Goal: Task Accomplishment & Management: Use online tool/utility

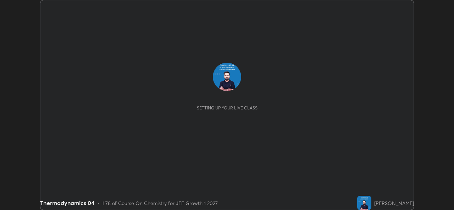
scroll to position [210, 454]
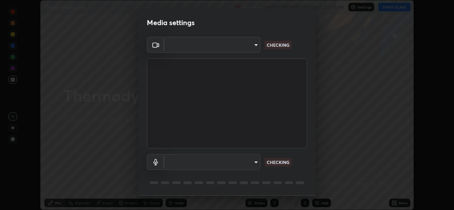
click at [253, 162] on body "Erase all Thermodynamics 04 Recording WAS SCHEDULED TO START AT 1:10 PM Setting…" at bounding box center [227, 105] width 454 height 210
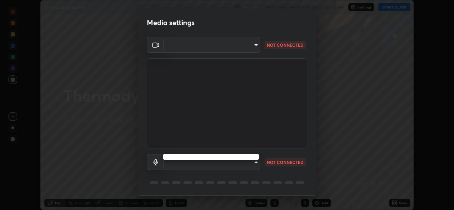
type input "d5dd4d4f0ad50d578cabb58e37a21e958f8cd01c412184e56a13254a0c40bdc7"
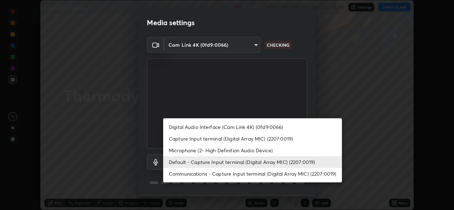
click at [247, 126] on li "Digital Audio Interface (Cam Link 4K) (0fd9:0066)" at bounding box center [252, 127] width 179 height 12
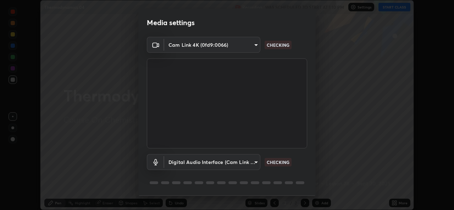
scroll to position [22, 0]
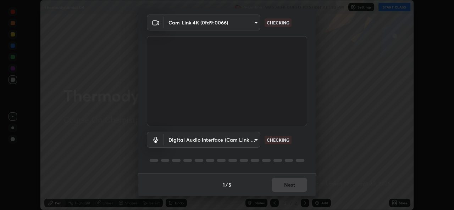
click at [286, 183] on div "1 / 5 Next" at bounding box center [226, 184] width 177 height 23
click at [287, 188] on div "1 / 5 Next" at bounding box center [226, 184] width 177 height 23
click at [287, 186] on div "1 / 5 Next" at bounding box center [226, 184] width 177 height 23
click at [286, 184] on div "1 / 5 Next" at bounding box center [226, 184] width 177 height 23
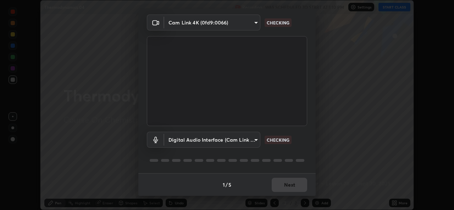
click at [284, 185] on div "1 / 5 Next" at bounding box center [226, 184] width 177 height 23
click at [284, 184] on div "1 / 5 Next" at bounding box center [226, 184] width 177 height 23
click at [285, 184] on div "1 / 5 Next" at bounding box center [226, 184] width 177 height 23
click at [285, 185] on div "1 / 5 Next" at bounding box center [226, 184] width 177 height 23
click at [287, 184] on div "1 / 5 Next" at bounding box center [226, 184] width 177 height 23
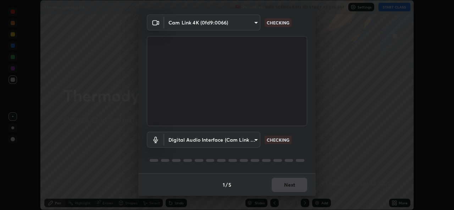
click at [288, 183] on div "1 / 5 Next" at bounding box center [226, 184] width 177 height 23
click at [289, 184] on div "1 / 5 Next" at bounding box center [226, 184] width 177 height 23
click at [290, 184] on div "1 / 5 Next" at bounding box center [226, 184] width 177 height 23
click at [291, 184] on div "1 / 5 Next" at bounding box center [226, 184] width 177 height 23
click at [291, 186] on div "1 / 5 Next" at bounding box center [226, 184] width 177 height 23
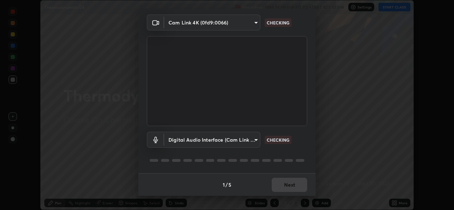
click at [292, 186] on div "1 / 5 Next" at bounding box center [226, 184] width 177 height 23
click at [293, 185] on div "1 / 5 Next" at bounding box center [226, 184] width 177 height 23
click at [294, 185] on div "1 / 5 Next" at bounding box center [226, 184] width 177 height 23
click at [294, 186] on div "1 / 5 Next" at bounding box center [226, 184] width 177 height 23
click at [295, 186] on div "1 / 5 Next" at bounding box center [226, 184] width 177 height 23
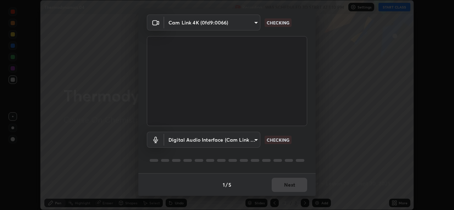
click at [294, 187] on div "1 / 5 Next" at bounding box center [226, 184] width 177 height 23
click at [294, 186] on div "1 / 5 Next" at bounding box center [226, 184] width 177 height 23
click at [292, 186] on div "1 / 5 Next" at bounding box center [226, 184] width 177 height 23
click at [292, 187] on div "1 / 5 Next" at bounding box center [226, 184] width 177 height 23
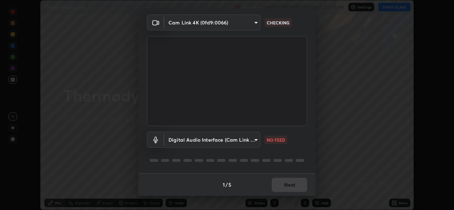
click at [293, 186] on div "1 / 5 Next" at bounding box center [226, 184] width 177 height 23
click at [239, 142] on body "Erase all Thermodynamics 04 Recording WAS SCHEDULED TO START AT 1:10 PM Setting…" at bounding box center [227, 105] width 454 height 210
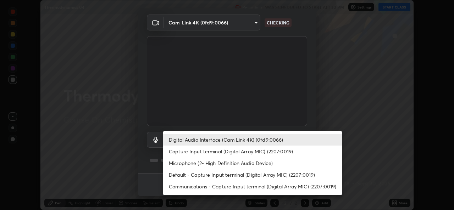
click at [229, 150] on li "Capture Input terminal (Digital Array MIC) (2207:0019)" at bounding box center [252, 152] width 179 height 12
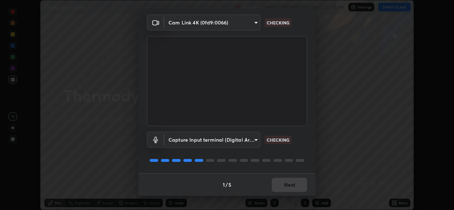
click at [278, 188] on div "1 / 5 Next" at bounding box center [226, 184] width 177 height 23
click at [282, 189] on div "1 / 5 Next" at bounding box center [226, 184] width 177 height 23
click at [285, 190] on div "1 / 5 Next" at bounding box center [226, 184] width 177 height 23
click at [283, 188] on div "1 / 5 Next" at bounding box center [226, 184] width 177 height 23
click at [282, 187] on div "1 / 5 Next" at bounding box center [226, 184] width 177 height 23
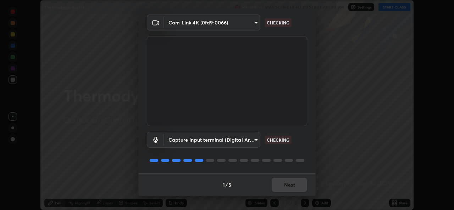
click at [282, 187] on div "1 / 5 Next" at bounding box center [226, 184] width 177 height 23
click at [284, 186] on div "1 / 5 Next" at bounding box center [226, 184] width 177 height 23
click at [285, 186] on div "1 / 5 Next" at bounding box center [226, 184] width 177 height 23
click at [284, 188] on div "1 / 5 Next" at bounding box center [226, 184] width 177 height 23
click at [284, 187] on div "1 / 5 Next" at bounding box center [226, 184] width 177 height 23
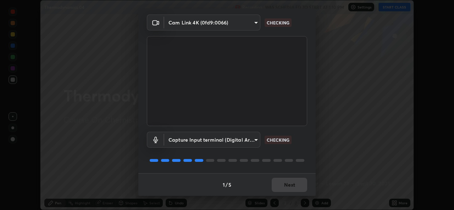
click at [285, 188] on div "1 / 5 Next" at bounding box center [226, 184] width 177 height 23
click at [287, 186] on div "1 / 5 Next" at bounding box center [226, 184] width 177 height 23
click at [288, 185] on div "1 / 5 Next" at bounding box center [226, 184] width 177 height 23
click at [289, 186] on div "1 / 5 Next" at bounding box center [226, 184] width 177 height 23
click at [288, 187] on div "1 / 5 Next" at bounding box center [226, 184] width 177 height 23
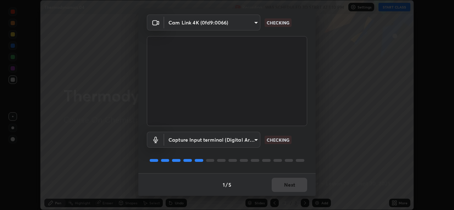
click at [289, 188] on div "1 / 5 Next" at bounding box center [226, 184] width 177 height 23
click at [290, 186] on div "1 / 5 Next" at bounding box center [226, 184] width 177 height 23
click at [289, 186] on div "1 / 5 Next" at bounding box center [226, 184] width 177 height 23
click at [288, 186] on div "1 / 5 Next" at bounding box center [226, 184] width 177 height 23
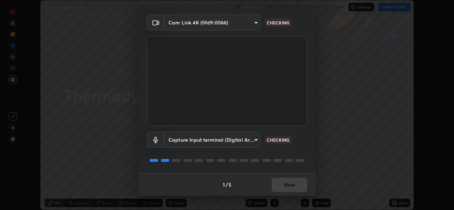
click at [288, 186] on div "1 / 5 Next" at bounding box center [226, 184] width 177 height 23
click at [287, 186] on div "1 / 5 Next" at bounding box center [226, 184] width 177 height 23
click at [291, 186] on div "1 / 5 Next" at bounding box center [226, 184] width 177 height 23
click at [290, 184] on div "1 / 5 Next" at bounding box center [226, 184] width 177 height 23
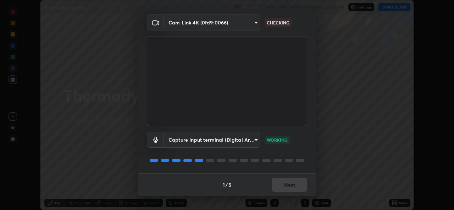
click at [288, 182] on div "1 / 5 Next" at bounding box center [226, 184] width 177 height 23
click at [287, 183] on div "1 / 5 Next" at bounding box center [226, 184] width 177 height 23
click at [286, 183] on div "1 / 5 Next" at bounding box center [226, 184] width 177 height 23
click at [284, 185] on div "1 / 5 Next" at bounding box center [226, 184] width 177 height 23
click at [288, 186] on div "1 / 5 Next" at bounding box center [226, 184] width 177 height 23
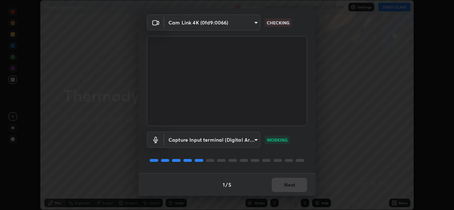
click at [291, 186] on div "1 / 5 Next" at bounding box center [226, 184] width 177 height 23
click at [290, 186] on div "1 / 5 Next" at bounding box center [226, 184] width 177 height 23
click at [293, 180] on div "1 / 5 Next" at bounding box center [226, 184] width 177 height 23
click at [290, 183] on div "1 / 5 Next" at bounding box center [226, 184] width 177 height 23
click at [289, 182] on div "1 / 5 Next" at bounding box center [226, 184] width 177 height 23
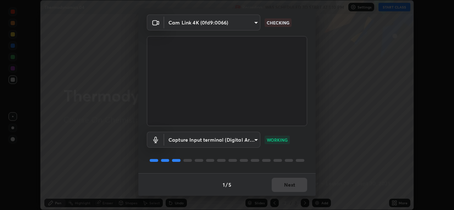
click at [255, 22] on body "Erase all Thermodynamics 04 Recording WAS SCHEDULED TO START AT 1:10 PM Setting…" at bounding box center [227, 105] width 454 height 210
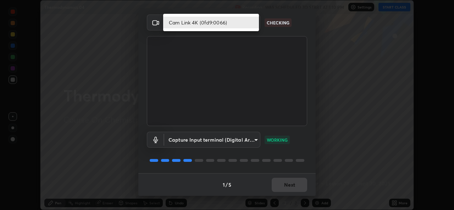
click at [236, 24] on li "Cam Link 4K (0fd9:0066)" at bounding box center [211, 23] width 96 height 12
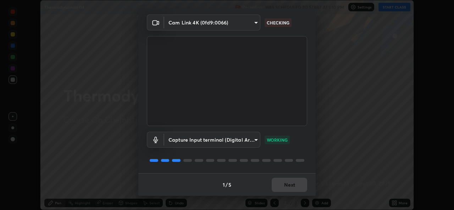
click at [287, 185] on div "1 / 5 Next" at bounding box center [226, 184] width 177 height 23
click at [179, 140] on body "Erase all Thermodynamics 04 Recording WAS SCHEDULED TO START AT 1:10 PM Setting…" at bounding box center [227, 105] width 454 height 210
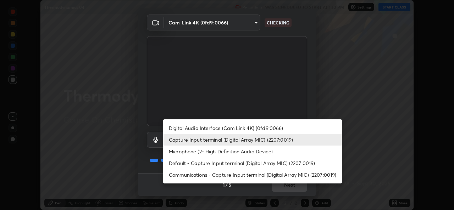
click at [181, 163] on li "Default - Capture Input terminal (Digital Array MIC) (2207:0019)" at bounding box center [252, 163] width 179 height 12
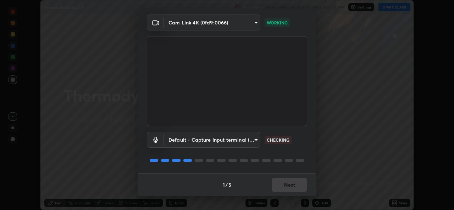
click at [181, 144] on body "Erase all Thermodynamics 04 Recording WAS SCHEDULED TO START AT 1:10 PM Setting…" at bounding box center [227, 105] width 454 height 210
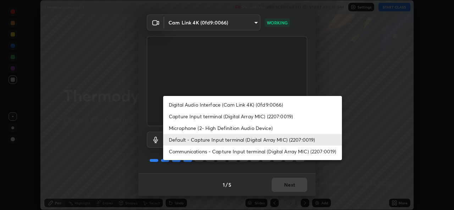
click at [179, 128] on li "Microphone (2- High Definition Audio Device)" at bounding box center [252, 128] width 179 height 12
type input "36cd9f89a23acff87b04cca3604351d0b29241054667b16386bdc59ab177bbc1"
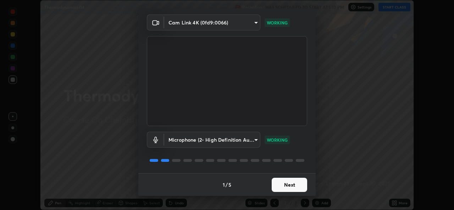
click at [297, 184] on button "Next" at bounding box center [289, 185] width 35 height 14
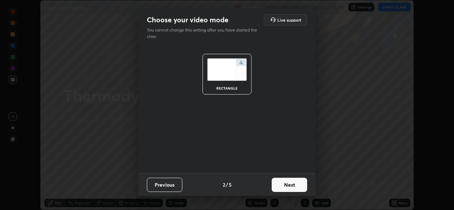
scroll to position [0, 0]
click at [299, 185] on button "Next" at bounding box center [289, 185] width 35 height 14
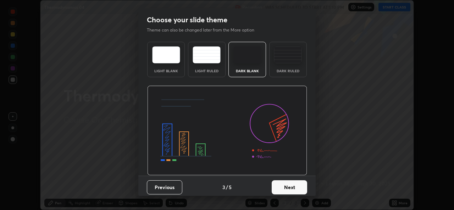
click at [303, 187] on button "Next" at bounding box center [289, 188] width 35 height 14
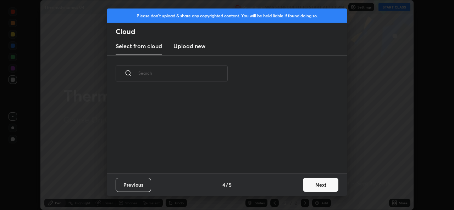
click at [311, 184] on button "Next" at bounding box center [320, 185] width 35 height 14
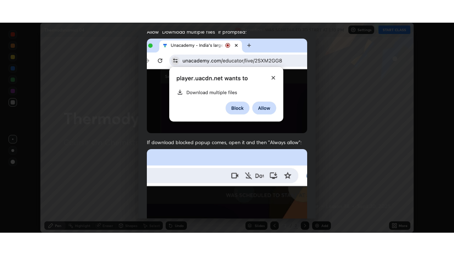
scroll to position [167, 0]
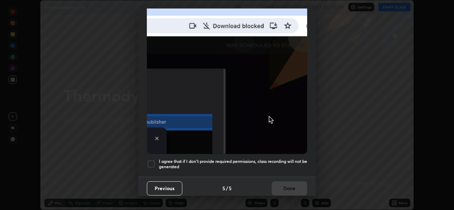
click at [152, 161] on div at bounding box center [151, 164] width 9 height 9
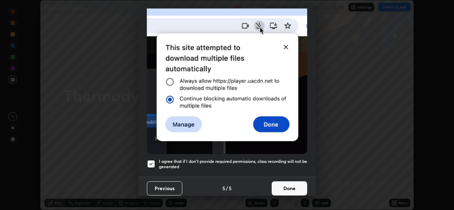
click at [287, 185] on button "Done" at bounding box center [289, 189] width 35 height 14
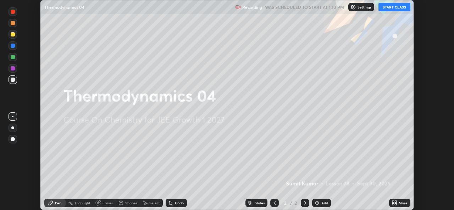
click at [315, 201] on img at bounding box center [317, 203] width 6 height 6
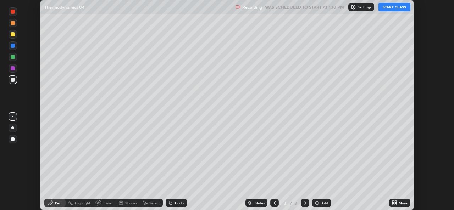
click at [393, 9] on button "START CLASS" at bounding box center [394, 7] width 32 height 9
click at [394, 201] on icon at bounding box center [393, 202] width 2 height 2
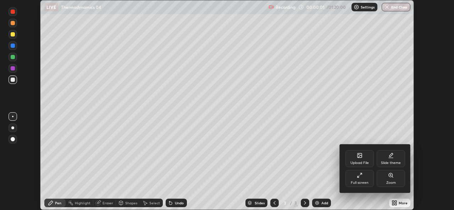
click at [359, 178] on icon at bounding box center [360, 176] width 6 height 6
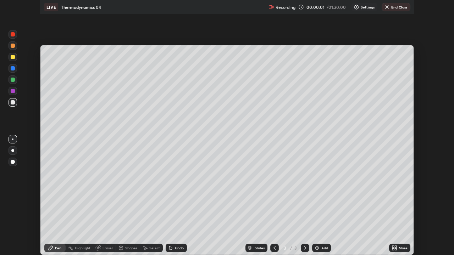
scroll to position [255, 454]
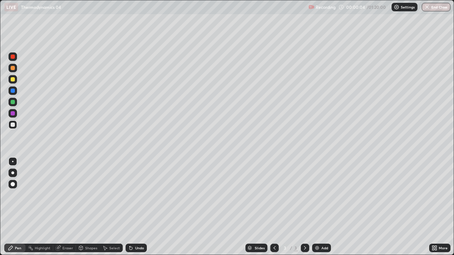
click at [13, 70] on div at bounding box center [13, 68] width 4 height 4
click at [10, 60] on div at bounding box center [13, 56] width 9 height 9
click at [131, 210] on icon at bounding box center [131, 248] width 6 height 6
click at [9, 79] on div at bounding box center [13, 79] width 9 height 9
click at [315, 210] on img at bounding box center [317, 248] width 6 height 6
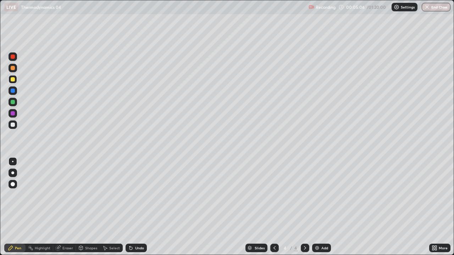
click at [11, 103] on div at bounding box center [13, 102] width 4 height 4
click at [12, 123] on div at bounding box center [13, 125] width 4 height 4
click at [319, 210] on img at bounding box center [317, 248] width 6 height 6
click at [10, 79] on div at bounding box center [13, 79] width 9 height 9
click at [272, 210] on icon at bounding box center [275, 248] width 6 height 6
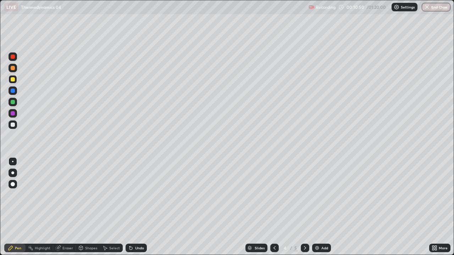
click at [304, 210] on icon at bounding box center [305, 248] width 6 height 6
click at [15, 104] on div at bounding box center [13, 102] width 9 height 9
click at [320, 210] on div "Add" at bounding box center [321, 248] width 19 height 9
click at [9, 80] on div at bounding box center [13, 79] width 9 height 9
click at [270, 210] on div at bounding box center [274, 248] width 9 height 9
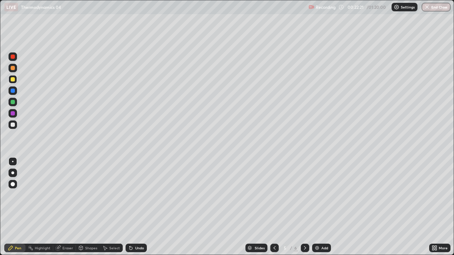
click at [305, 210] on icon at bounding box center [305, 249] width 2 height 4
click at [314, 210] on img at bounding box center [317, 248] width 6 height 6
click at [9, 70] on div at bounding box center [13, 68] width 9 height 9
click at [9, 82] on div at bounding box center [13, 79] width 9 height 9
click at [13, 103] on div at bounding box center [13, 102] width 4 height 4
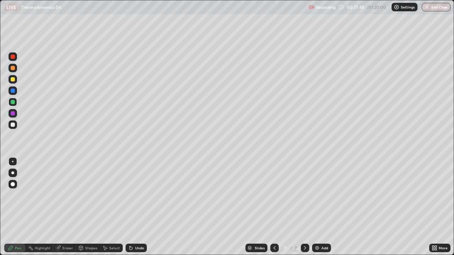
click at [317, 210] on img at bounding box center [317, 248] width 6 height 6
click at [134, 210] on div "Undo" at bounding box center [136, 248] width 21 height 9
click at [131, 210] on icon at bounding box center [131, 248] width 6 height 6
click at [130, 210] on icon at bounding box center [130, 248] width 3 height 3
click at [131, 210] on icon at bounding box center [130, 248] width 3 height 3
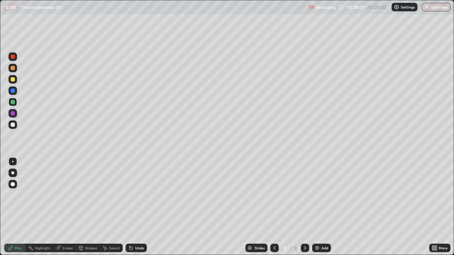
click at [131, 210] on icon at bounding box center [131, 248] width 6 height 6
click at [131, 210] on icon at bounding box center [130, 248] width 3 height 3
click at [304, 210] on icon at bounding box center [305, 248] width 6 height 6
click at [315, 210] on img at bounding box center [317, 248] width 6 height 6
click at [129, 210] on icon at bounding box center [130, 248] width 3 height 3
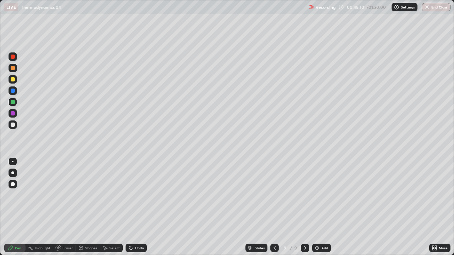
click at [9, 80] on div at bounding box center [13, 79] width 9 height 9
click at [315, 210] on img at bounding box center [317, 248] width 6 height 6
click at [254, 210] on div "Slides" at bounding box center [259, 249] width 10 height 4
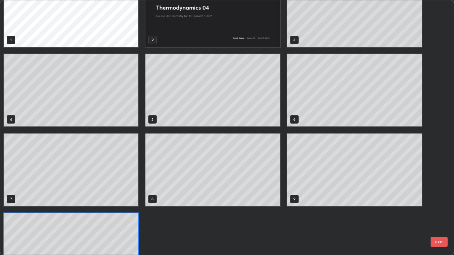
scroll to position [21, 0]
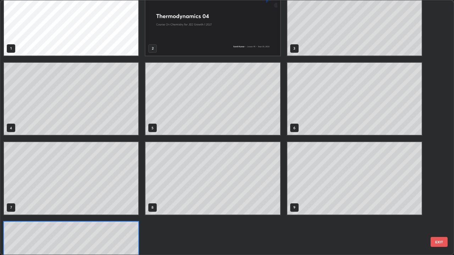
click at [433, 210] on button "EXIT" at bounding box center [439, 242] width 17 height 10
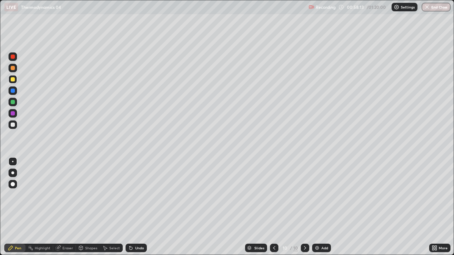
click at [129, 210] on icon at bounding box center [129, 247] width 1 height 1
click at [131, 210] on icon at bounding box center [131, 248] width 6 height 6
click at [130, 210] on icon at bounding box center [130, 248] width 3 height 3
click at [271, 210] on icon at bounding box center [274, 248] width 6 height 6
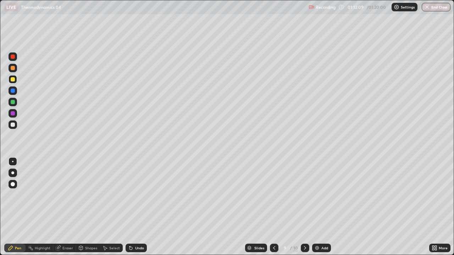
click at [303, 210] on icon at bounding box center [305, 248] width 6 height 6
click at [306, 210] on icon at bounding box center [305, 248] width 6 height 6
click at [317, 210] on img at bounding box center [317, 248] width 6 height 6
click at [274, 210] on icon at bounding box center [275, 248] width 6 height 6
click at [304, 210] on icon at bounding box center [305, 248] width 6 height 6
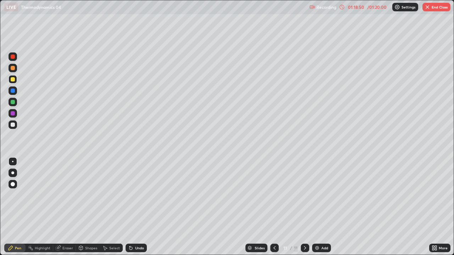
click at [429, 11] on button "End Class" at bounding box center [436, 7] width 28 height 9
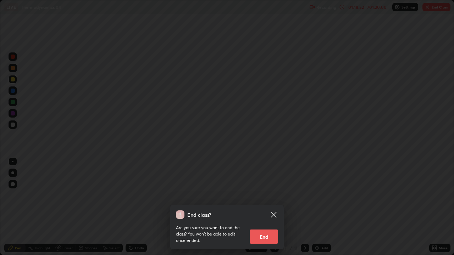
click at [271, 210] on button "End" at bounding box center [264, 237] width 28 height 14
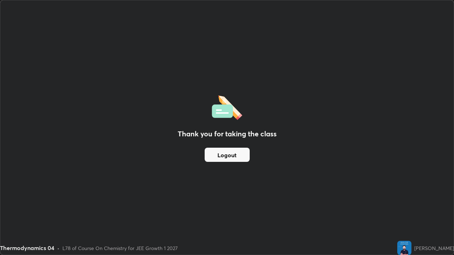
click at [237, 155] on button "Logout" at bounding box center [227, 155] width 45 height 14
